Goal: Obtain resource: Download file/media

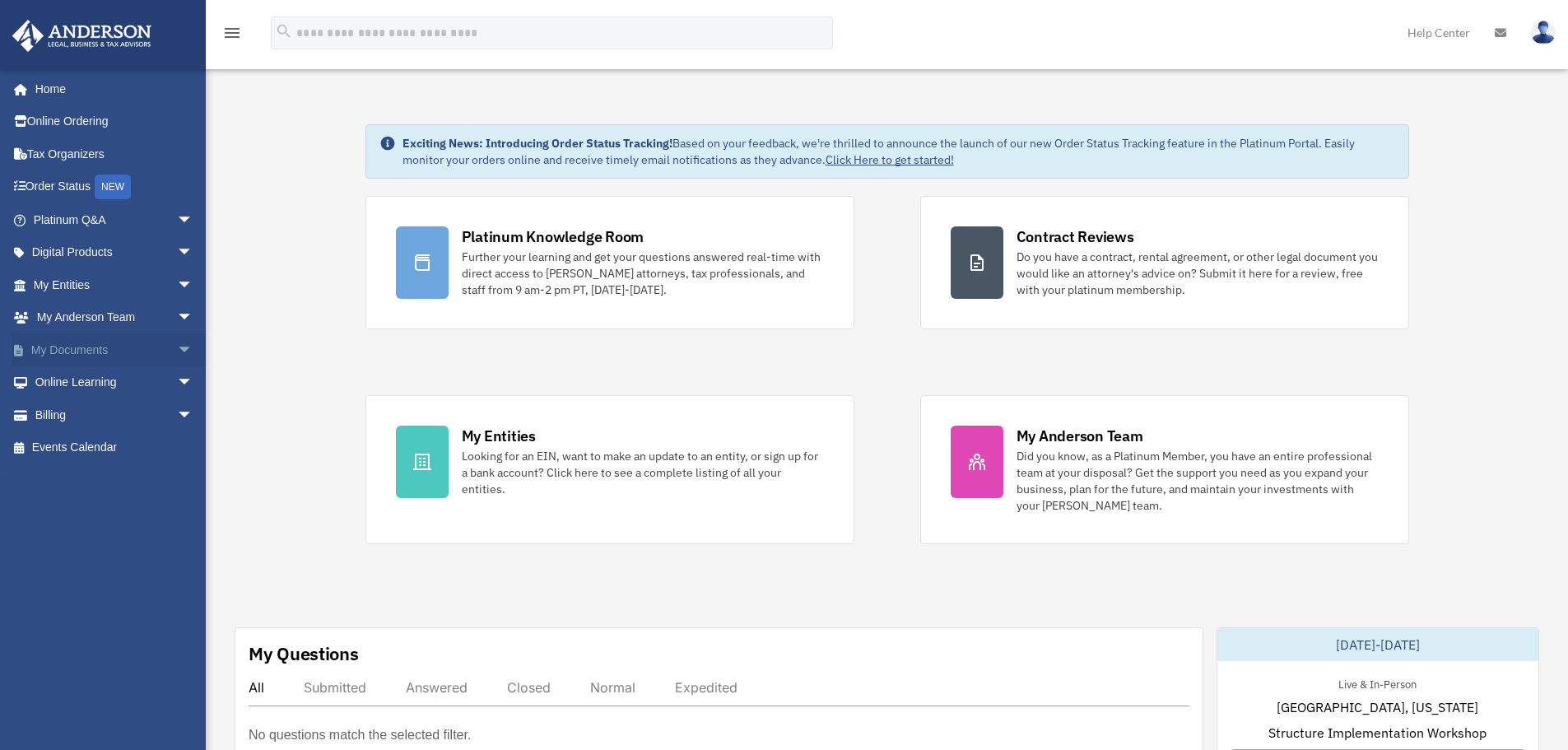
click at [109, 350] on link "My Documents arrow_drop_down" at bounding box center [115, 349] width 207 height 33
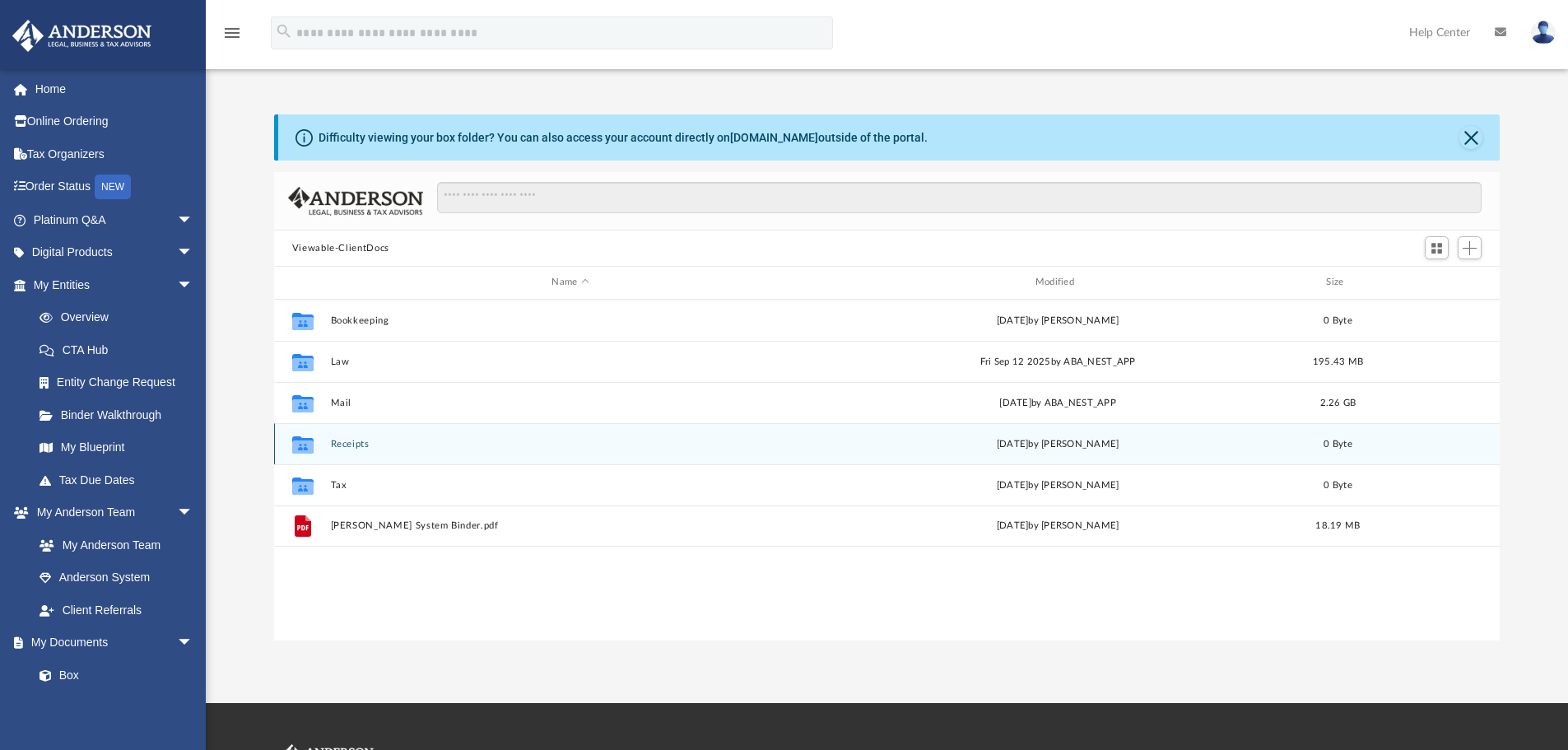
scroll to position [362, 1212]
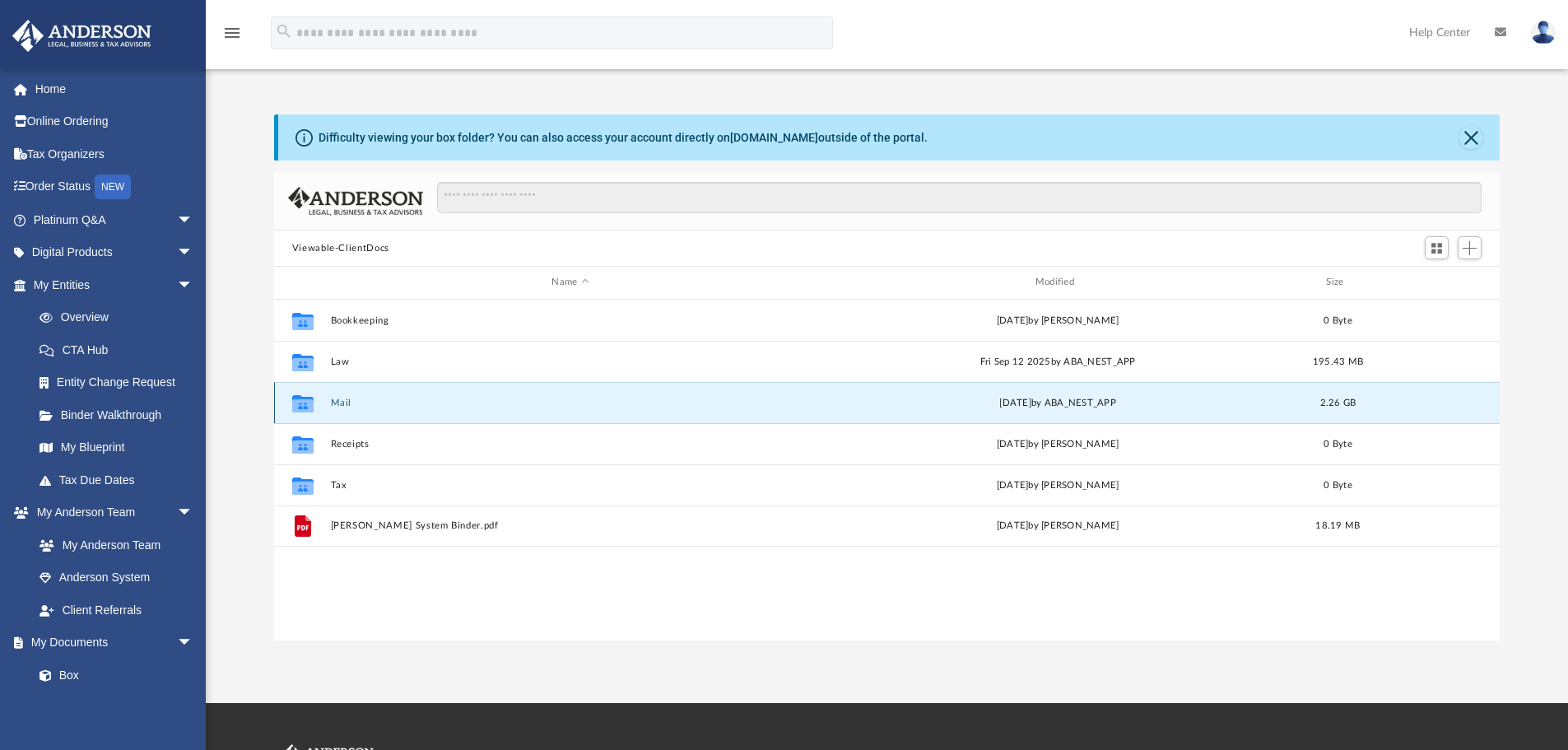
click at [336, 407] on button "Mail" at bounding box center [570, 403] width 480 height 11
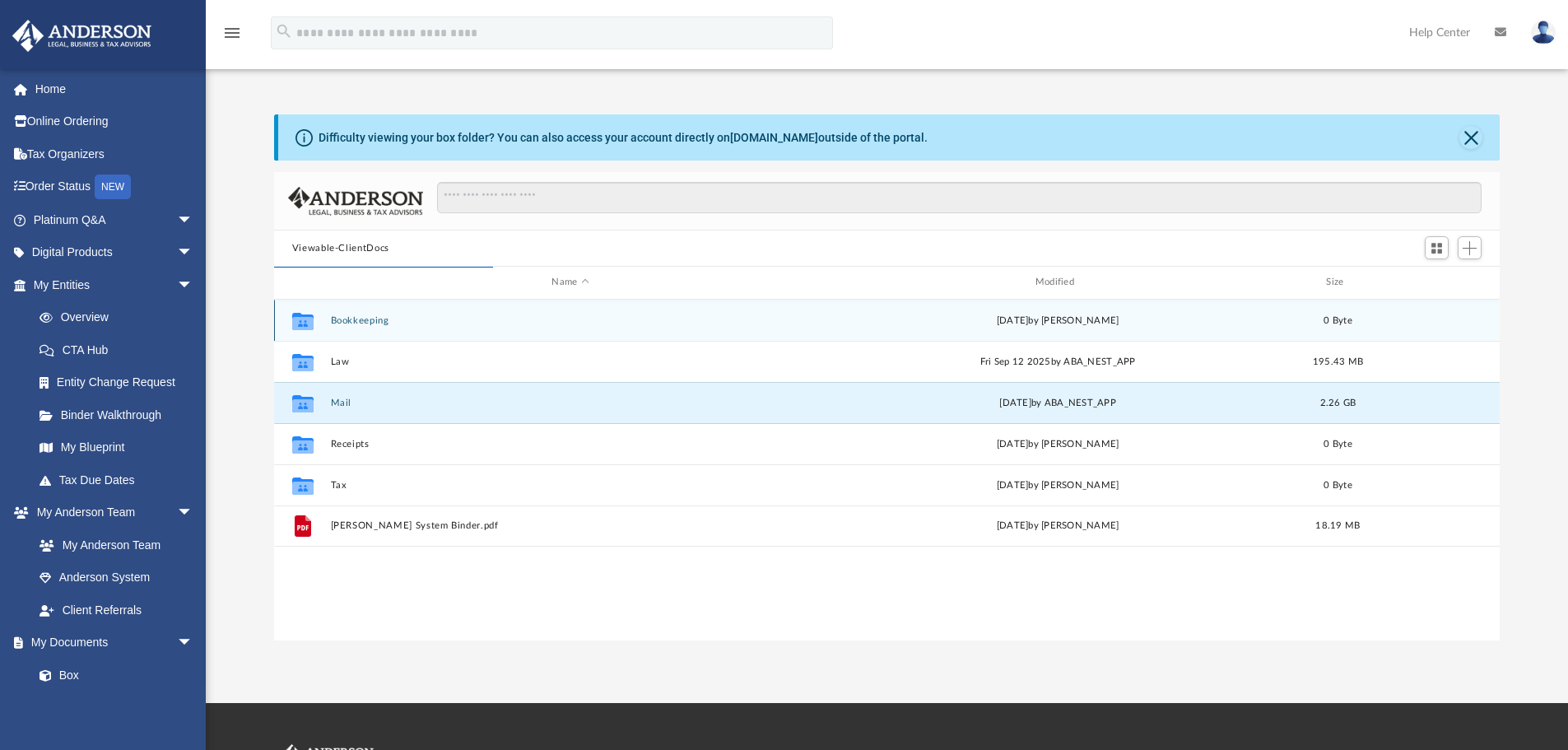
scroll to position [311, 1212]
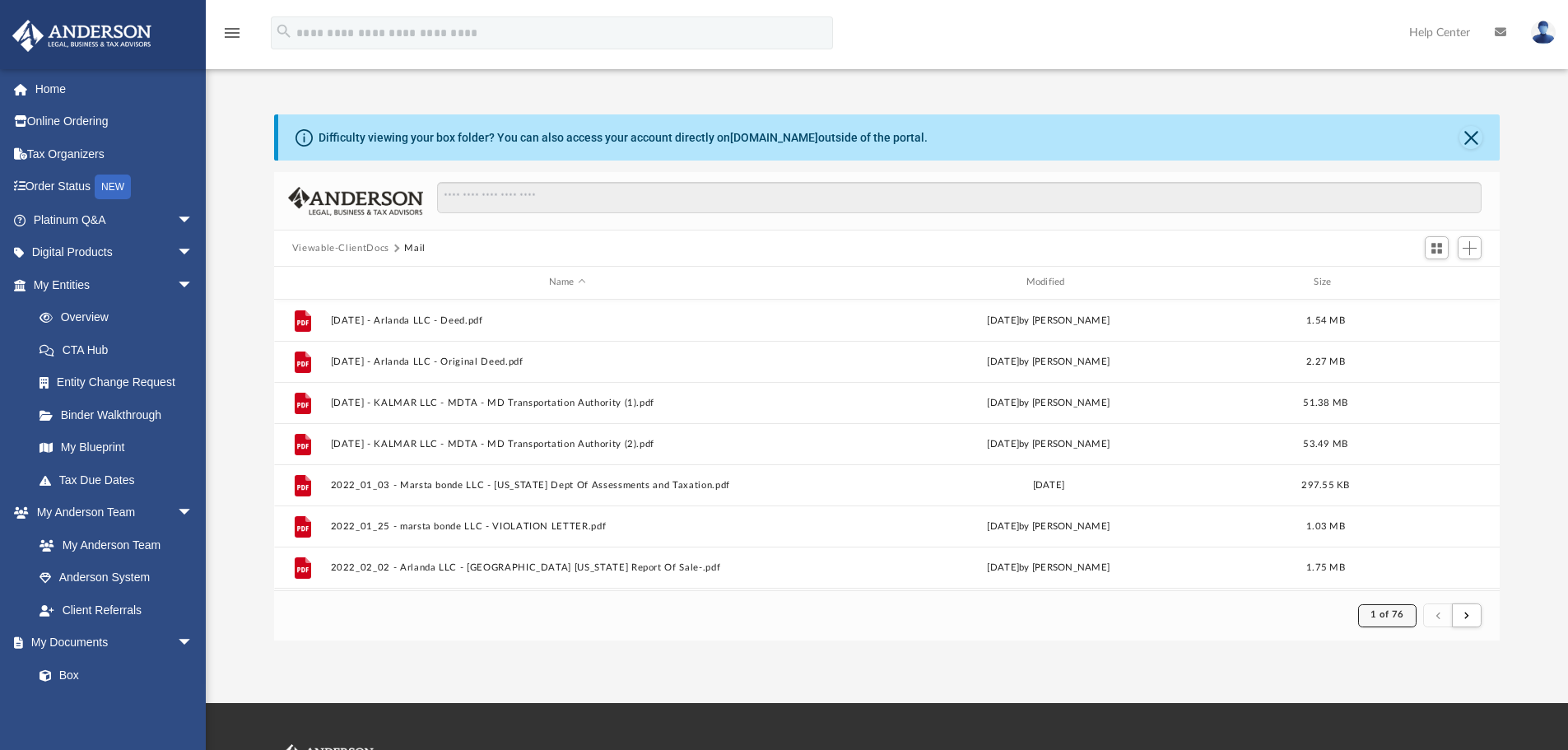
click at [1389, 608] on button "1 of 76" at bounding box center [1386, 616] width 58 height 23
click at [1395, 568] on li "76" at bounding box center [1401, 573] width 13 height 17
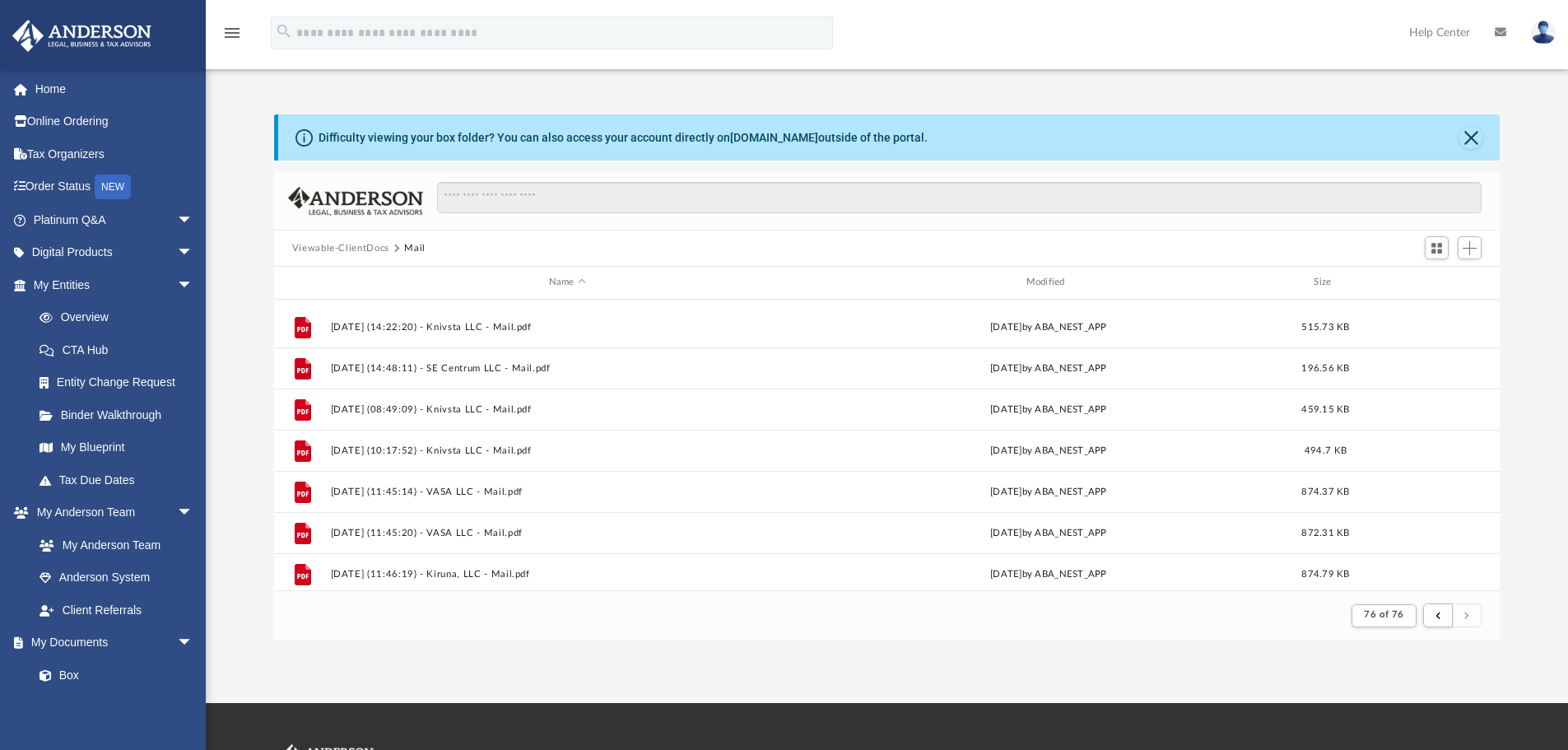
scroll to position [656, 0]
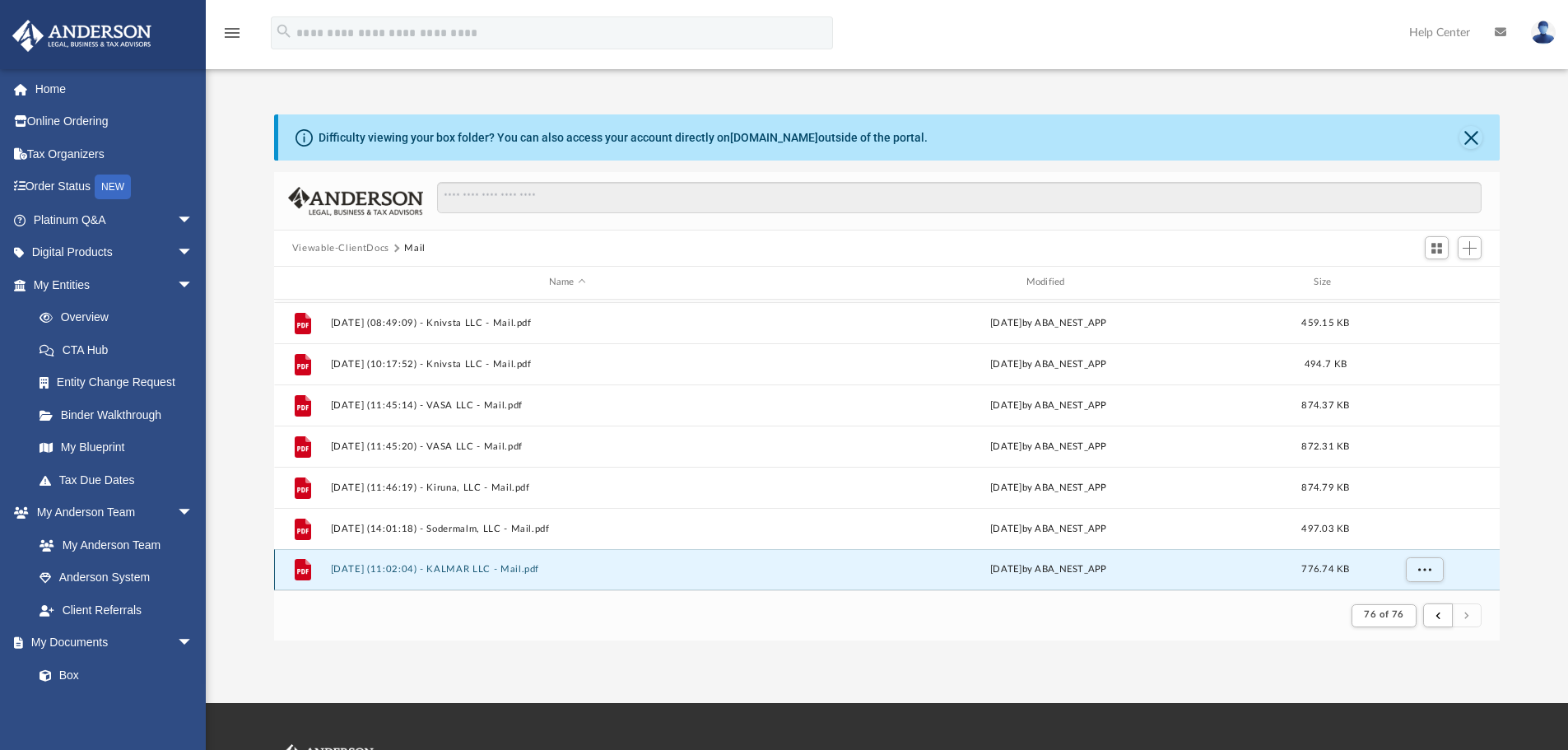
click at [386, 569] on button "[DATE] (11:02:04) - KALMAR LLC - Mail.pdf" at bounding box center [566, 569] width 474 height 11
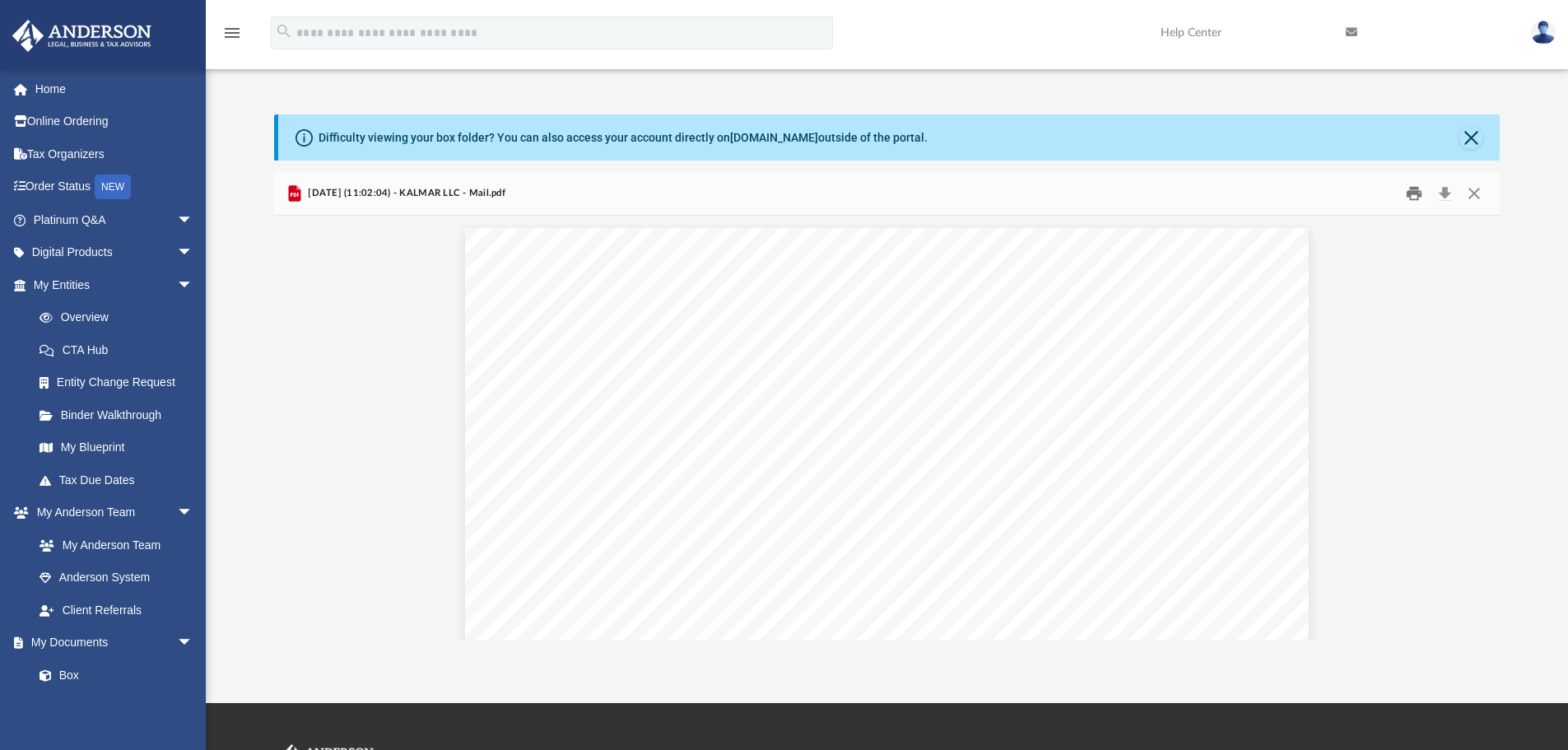
click at [1415, 191] on button "Print" at bounding box center [1413, 194] width 33 height 25
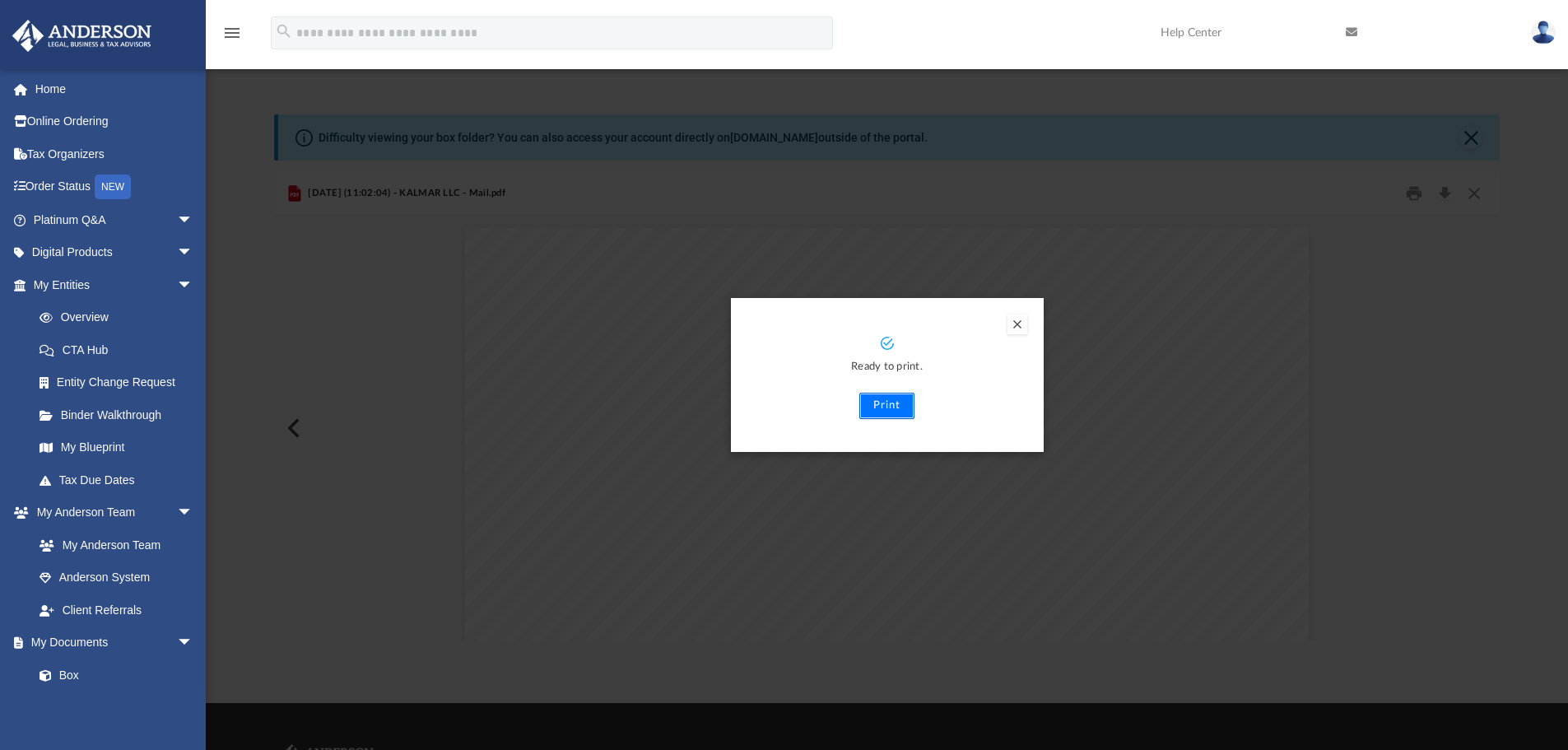
click at [889, 404] on button "Print" at bounding box center [887, 405] width 56 height 26
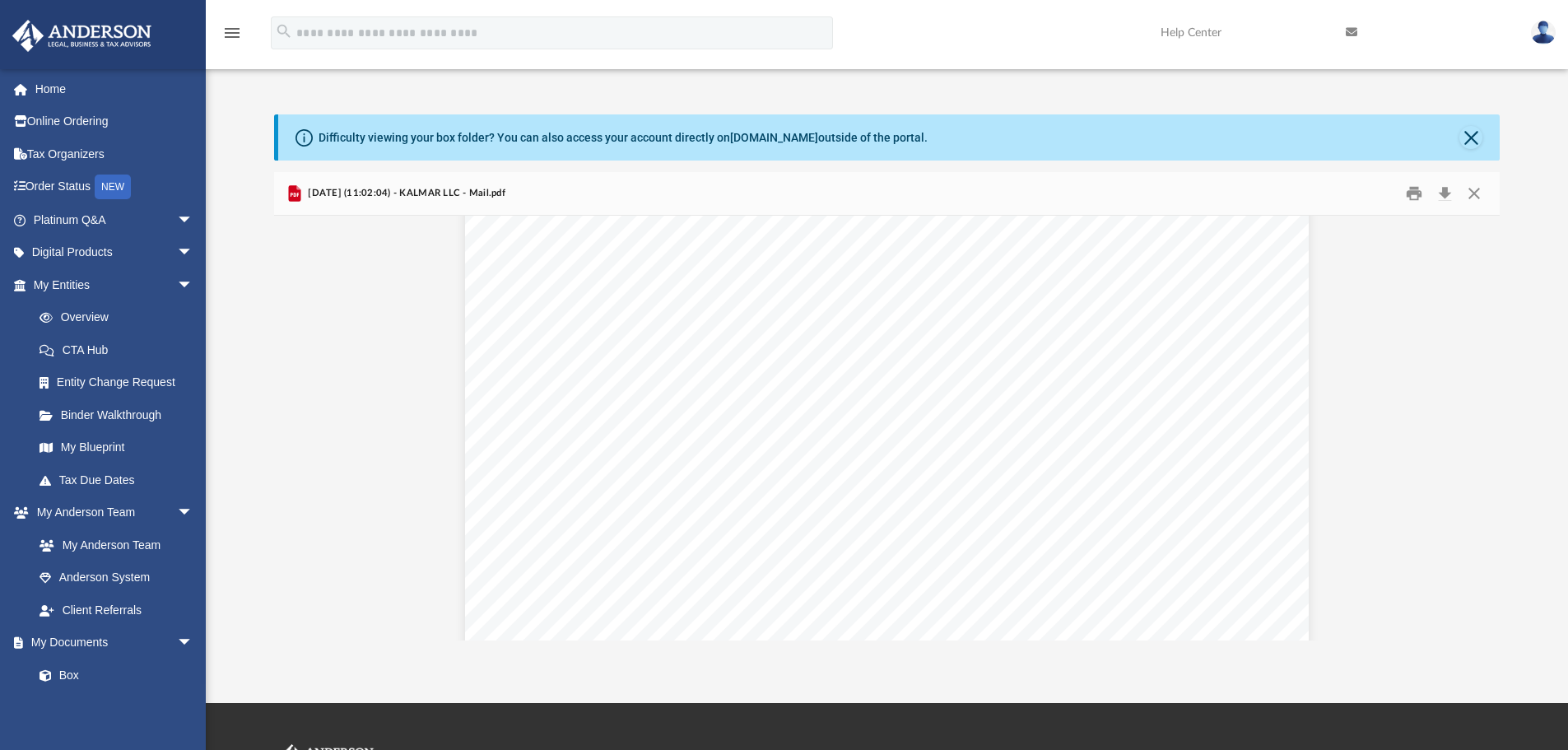
scroll to position [0, 0]
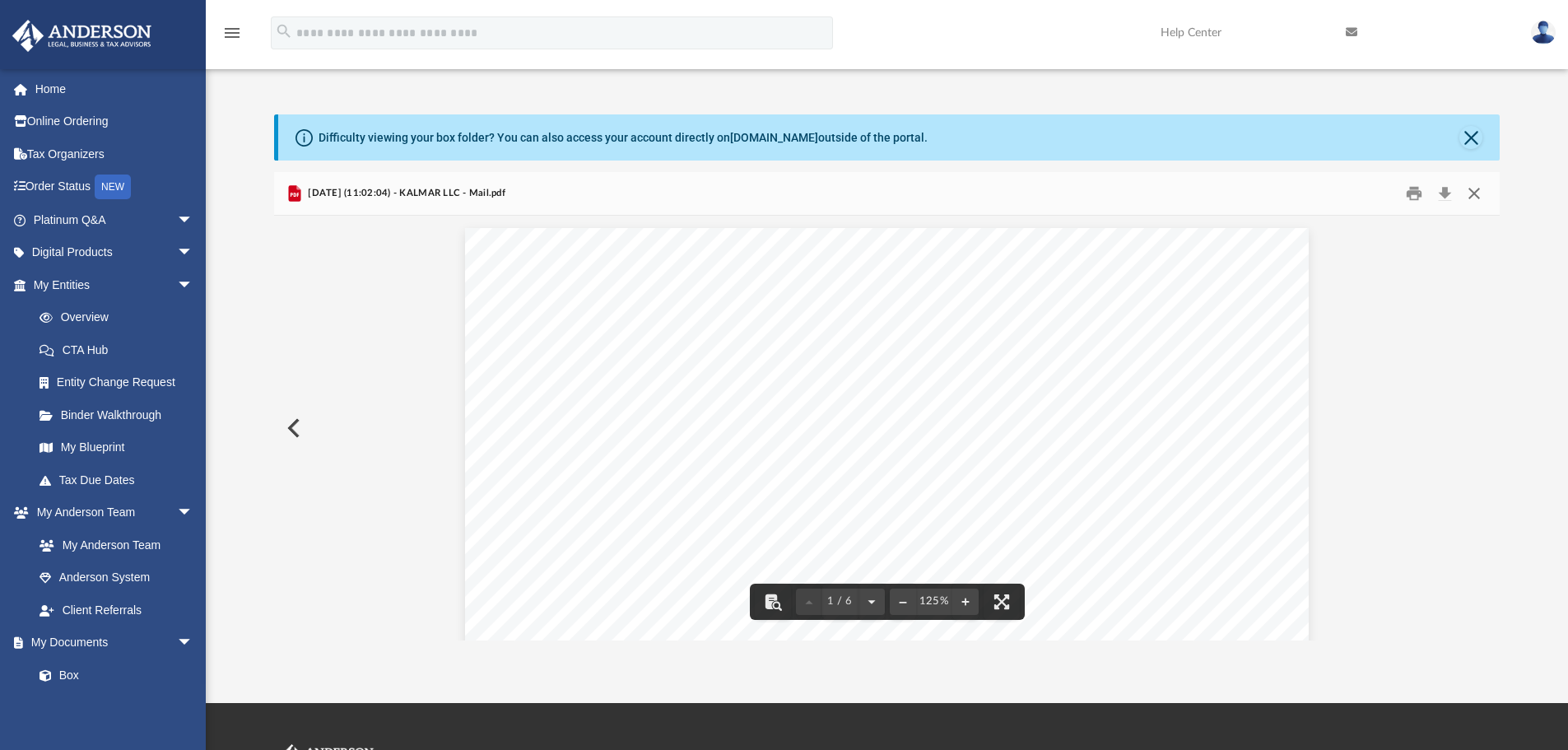
drag, startPoint x: 1474, startPoint y: 193, endPoint x: 1461, endPoint y: 194, distance: 13.0
click at [1473, 193] on button "Close" at bounding box center [1473, 194] width 30 height 25
